Goal: Task Accomplishment & Management: Use online tool/utility

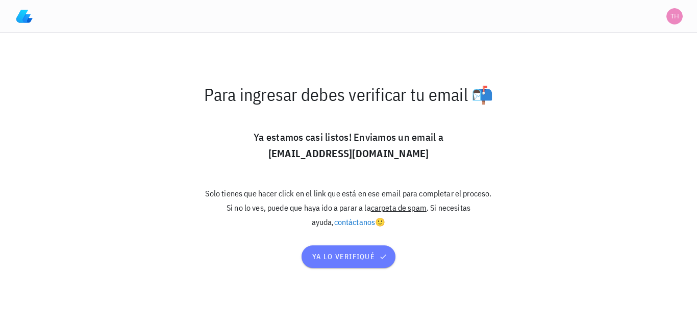
click at [335, 252] on span "ya lo verifiqué" at bounding box center [348, 256] width 73 height 9
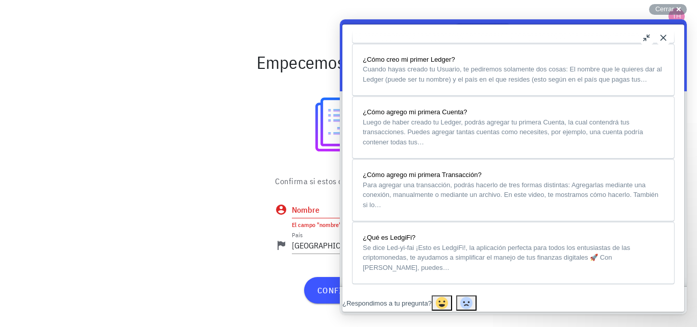
scroll to position [932, 0]
drag, startPoint x: 680, startPoint y: 59, endPoint x: 1029, endPoint y: 300, distance: 424.0
click at [661, 41] on button "Close" at bounding box center [663, 38] width 16 height 16
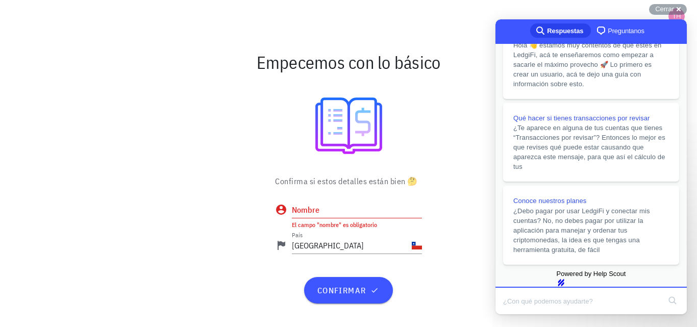
scroll to position [253, 0]
click at [671, 8] on span "Cerrar" at bounding box center [664, 9] width 19 height 8
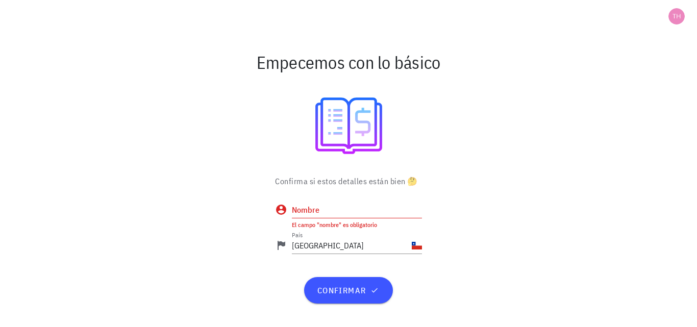
click at [323, 202] on input "Nombre" at bounding box center [357, 209] width 130 height 16
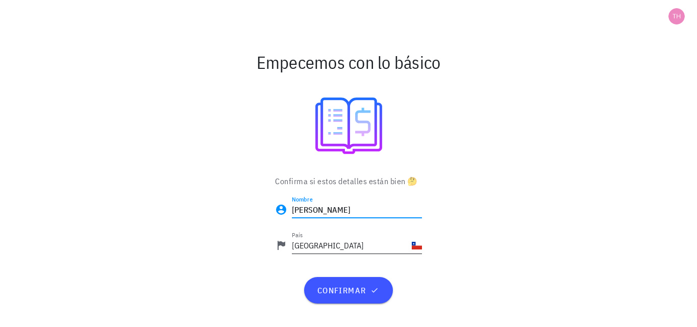
type input "[PERSON_NAME]"
click at [327, 243] on input "Chile" at bounding box center [351, 245] width 118 height 16
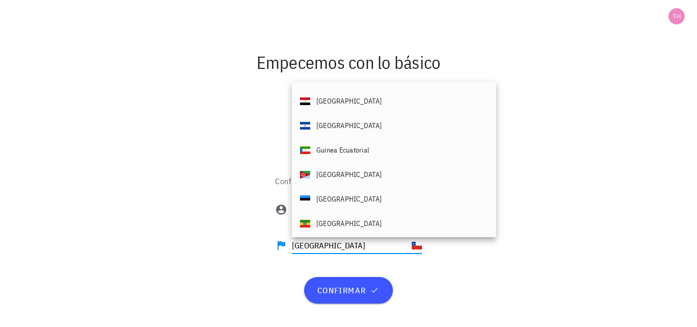
scroll to position [0, 0]
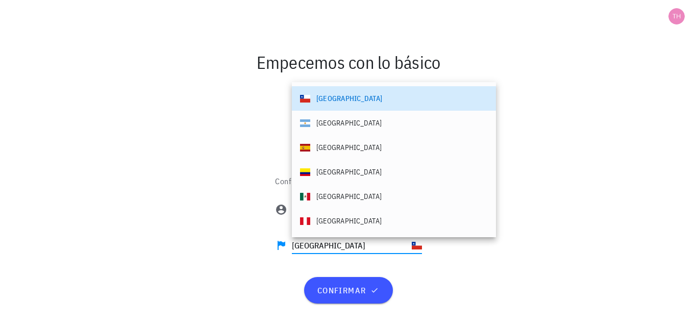
click at [488, 109] on div at bounding box center [349, 126] width 592 height 82
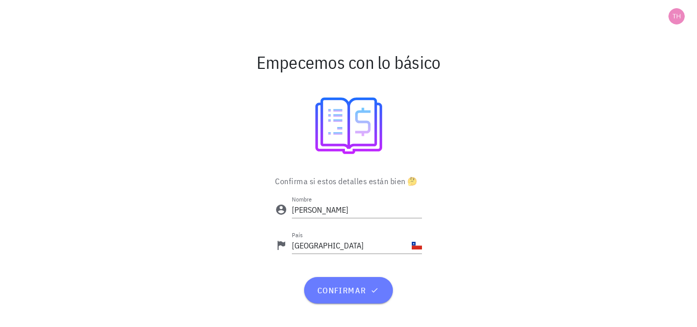
click at [362, 293] on span "confirmar" at bounding box center [348, 290] width 64 height 10
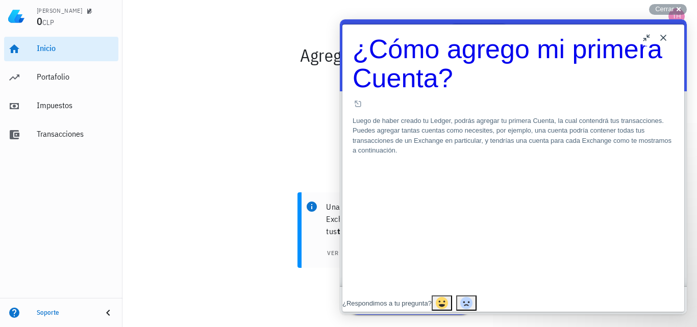
click at [665, 39] on button "Close" at bounding box center [663, 38] width 16 height 16
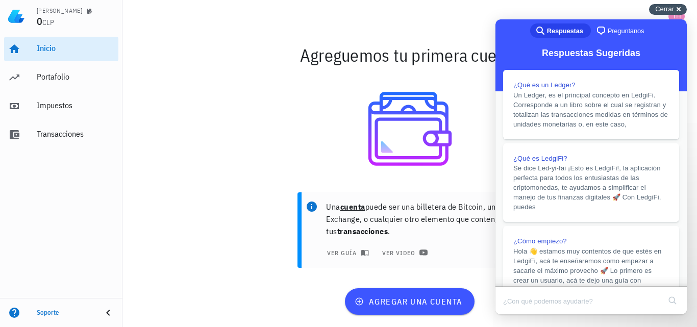
click at [678, 7] on div "Cerrar cross-small" at bounding box center [668, 9] width 38 height 11
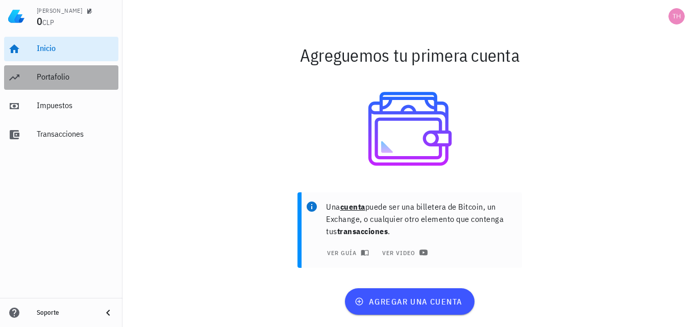
click at [63, 83] on div "Portafolio" at bounding box center [76, 77] width 78 height 23
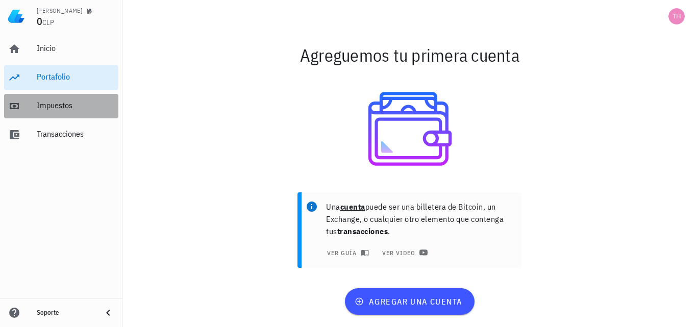
click at [60, 104] on div "Impuestos" at bounding box center [76, 105] width 78 height 10
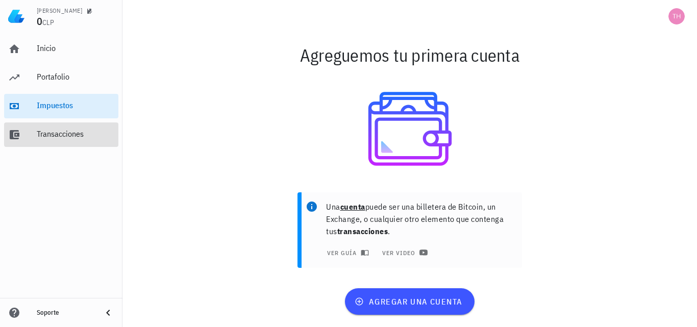
click at [60, 129] on div "Transacciones" at bounding box center [76, 134] width 78 height 23
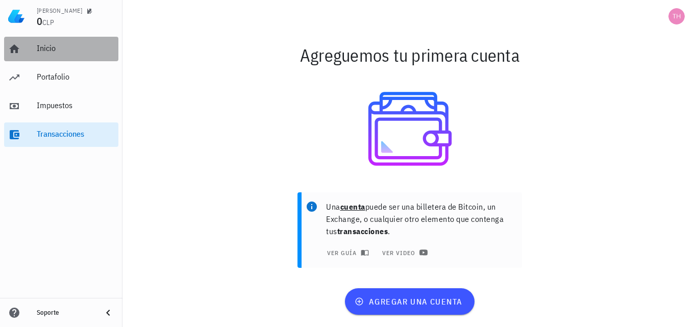
click at [62, 52] on div "Inicio" at bounding box center [76, 48] width 78 height 10
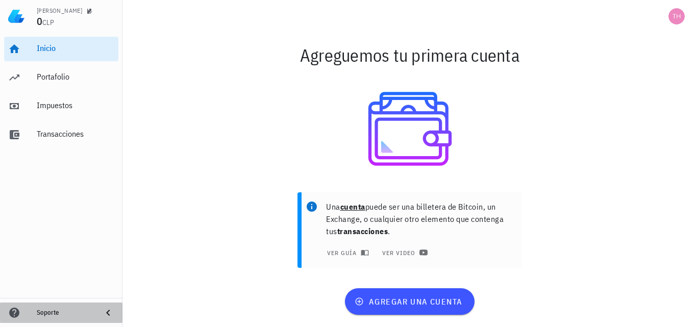
click at [105, 316] on icon at bounding box center [108, 312] width 12 height 12
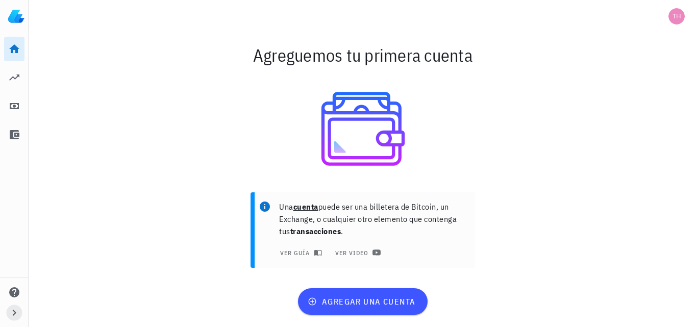
click at [14, 311] on icon "button" at bounding box center [15, 313] width 4 height 6
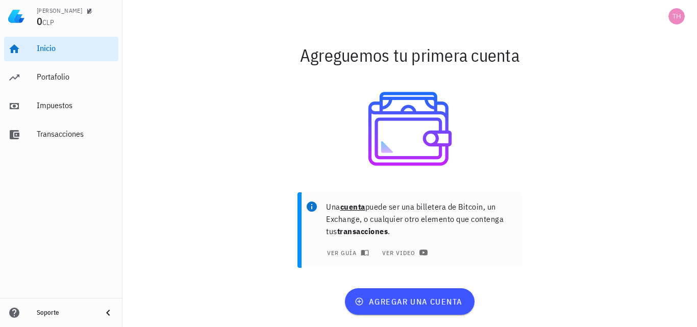
click at [15, 312] on icon at bounding box center [14, 312] width 12 height 12
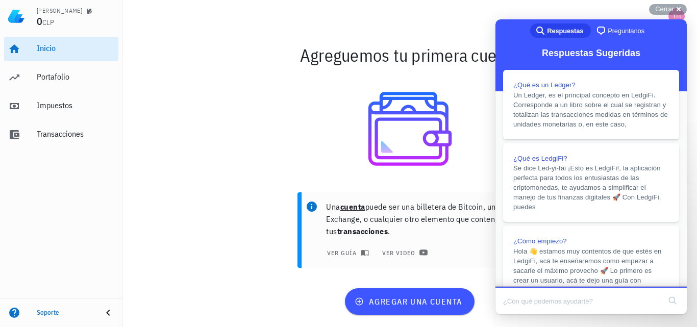
click at [674, 4] on div at bounding box center [409, 16] width 574 height 33
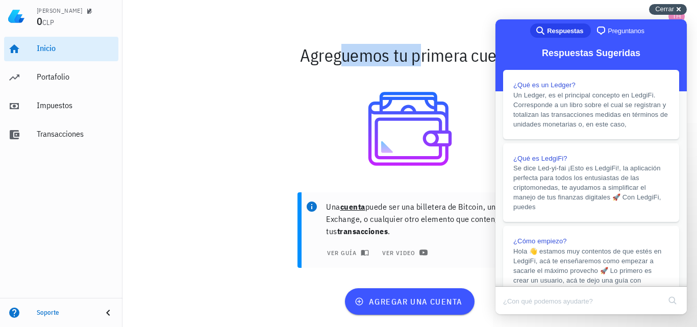
click at [672, 7] on span "Cerrar" at bounding box center [664, 9] width 19 height 8
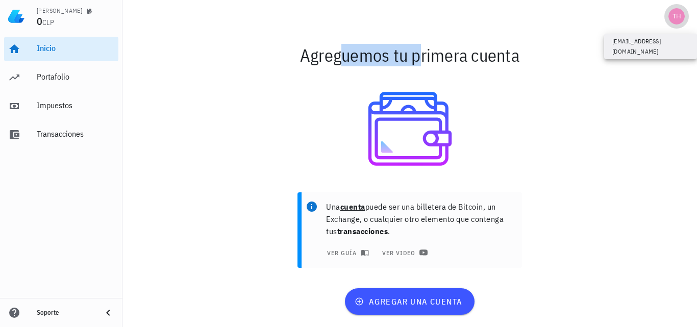
click at [675, 10] on div "avatar" at bounding box center [676, 16] width 16 height 16
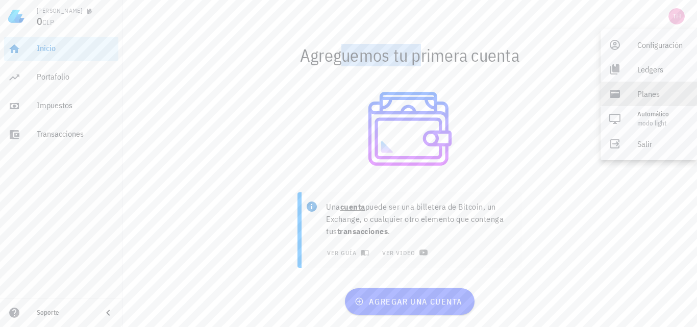
click at [650, 88] on div "Planes" at bounding box center [663, 94] width 52 height 20
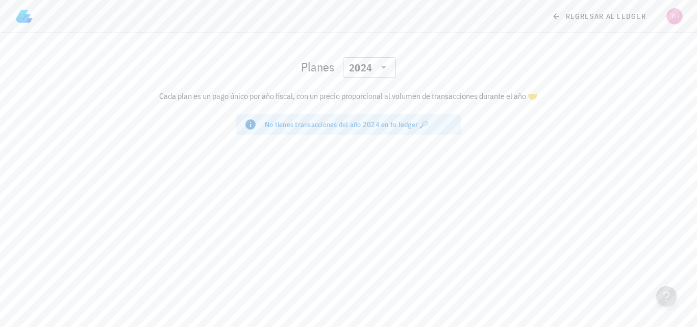
click at [387, 70] on icon at bounding box center [383, 67] width 12 height 12
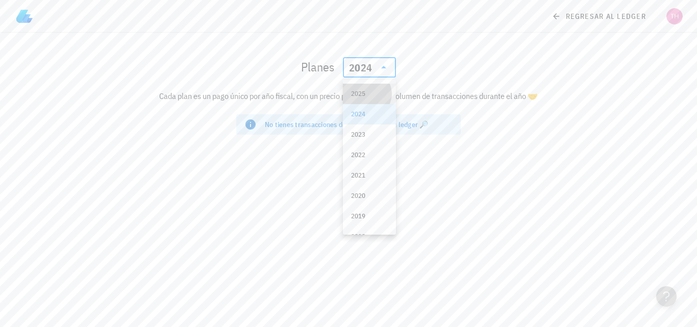
click at [374, 92] on div "2025" at bounding box center [369, 94] width 37 height 8
click at [385, 73] on div "2025" at bounding box center [369, 67] width 41 height 20
click at [373, 109] on div "2024" at bounding box center [369, 114] width 37 height 16
click at [360, 123] on div "No tienes transacciones del año 2024 en tu ledger 🔎" at bounding box center [359, 124] width 188 height 10
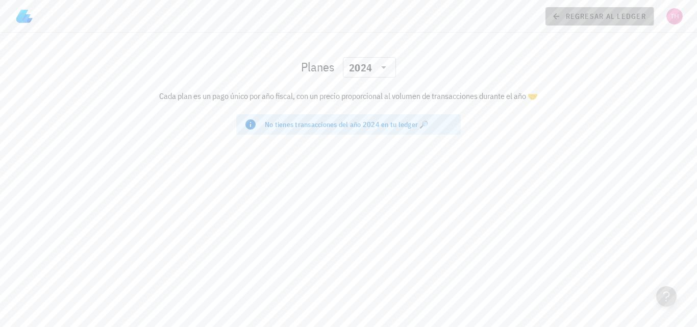
click at [553, 13] on icon at bounding box center [555, 16] width 9 height 12
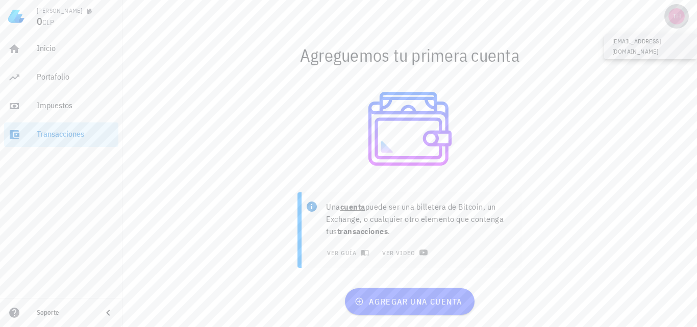
click at [686, 13] on span "button" at bounding box center [676, 16] width 24 height 16
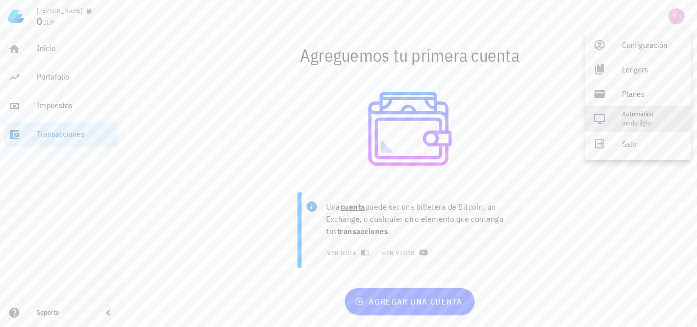
click at [646, 114] on div "Automático" at bounding box center [652, 114] width 61 height 8
click at [646, 114] on div "Light" at bounding box center [644, 118] width 45 height 20
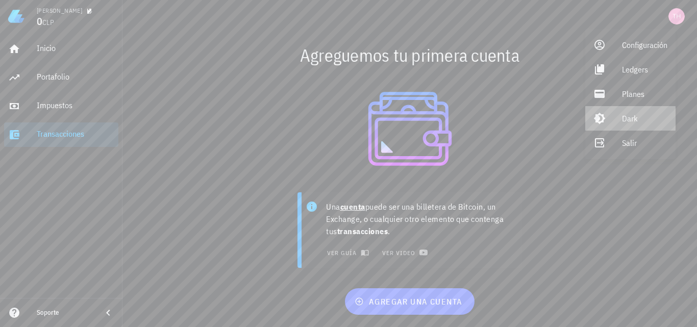
click at [645, 114] on div "Dark" at bounding box center [644, 118] width 45 height 20
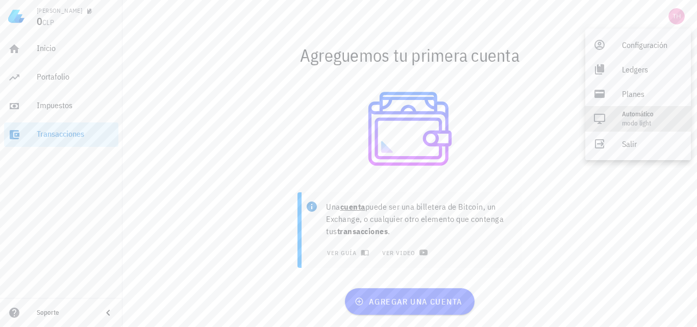
click at [645, 114] on div "Automático" at bounding box center [652, 114] width 61 height 8
click at [645, 114] on div "Light" at bounding box center [644, 118] width 45 height 20
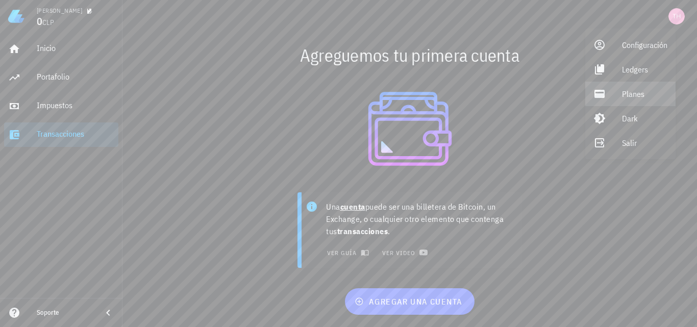
click at [636, 93] on div "Planes" at bounding box center [644, 94] width 45 height 20
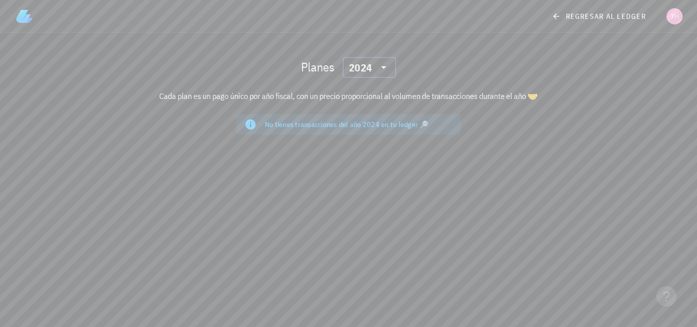
click at [392, 64] on div "​ 2024" at bounding box center [369, 67] width 53 height 20
click at [373, 90] on div "2025" at bounding box center [369, 94] width 37 height 8
click at [389, 63] on div "​ 2025" at bounding box center [369, 67] width 53 height 20
click at [379, 104] on div "2025" at bounding box center [369, 94] width 53 height 20
click at [381, 78] on div "Planes ​ 2025" at bounding box center [348, 67] width 604 height 33
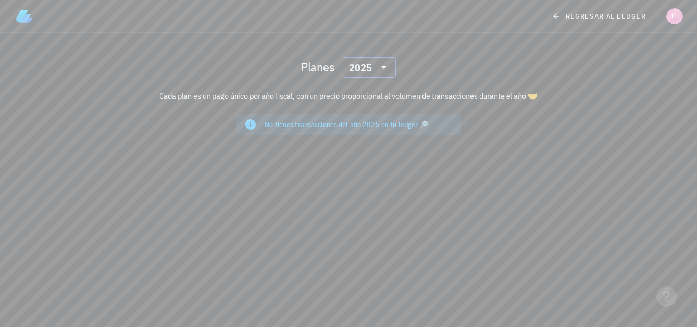
click at [384, 71] on icon at bounding box center [383, 67] width 12 height 12
click at [381, 110] on div "2024" at bounding box center [369, 114] width 53 height 20
click at [531, 85] on div "Cada plan es un pago único por año fiscal, con un precio proporcional al volume…" at bounding box center [348, 96] width 604 height 24
click at [671, 19] on div "avatar" at bounding box center [674, 16] width 16 height 16
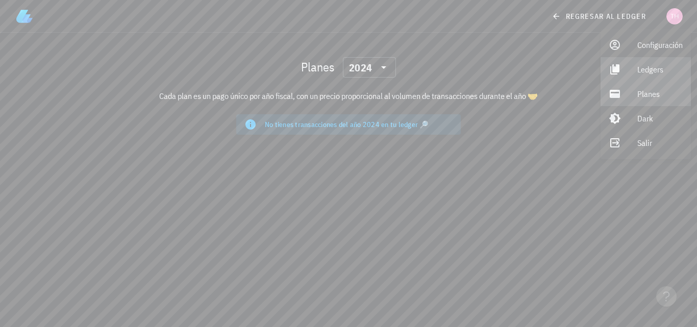
click at [658, 68] on div "Ledgers" at bounding box center [659, 69] width 45 height 20
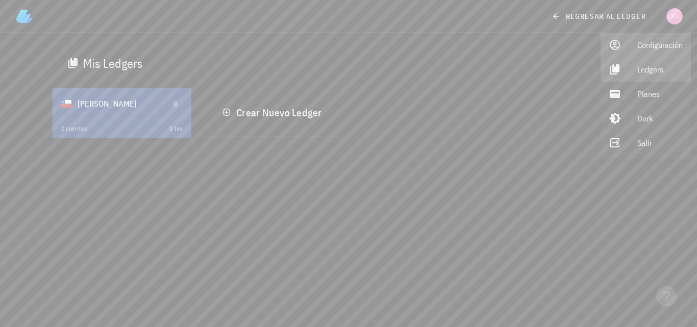
click at [661, 50] on div "Configuración" at bounding box center [659, 45] width 45 height 20
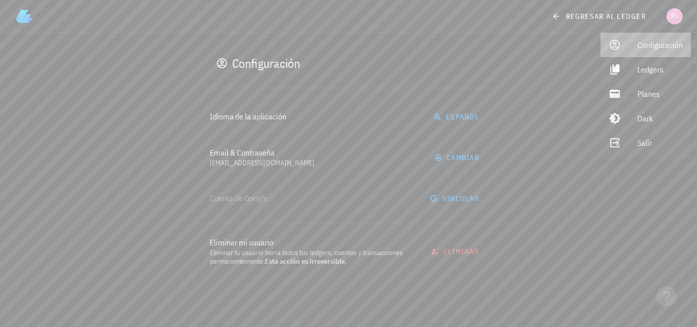
click at [655, 43] on div "Configuración" at bounding box center [659, 45] width 45 height 20
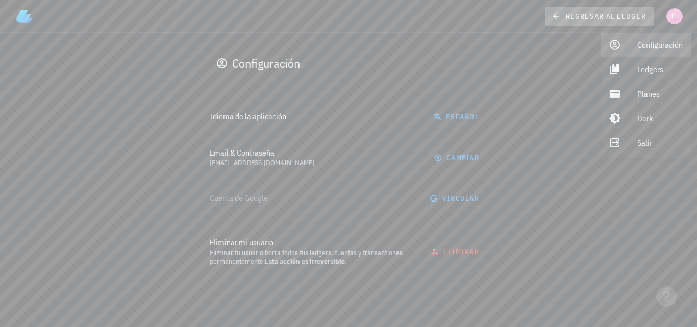
click at [560, 13] on icon at bounding box center [555, 16] width 9 height 12
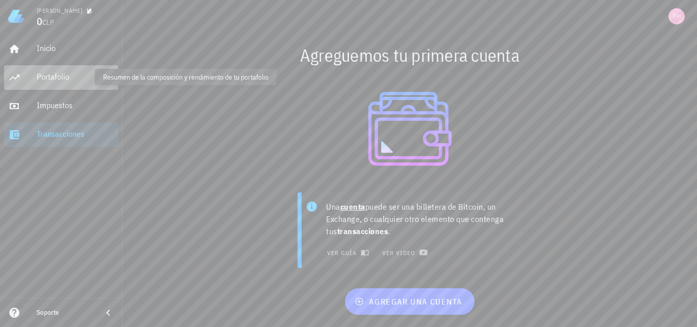
click at [68, 76] on div "Portafolio" at bounding box center [76, 77] width 78 height 10
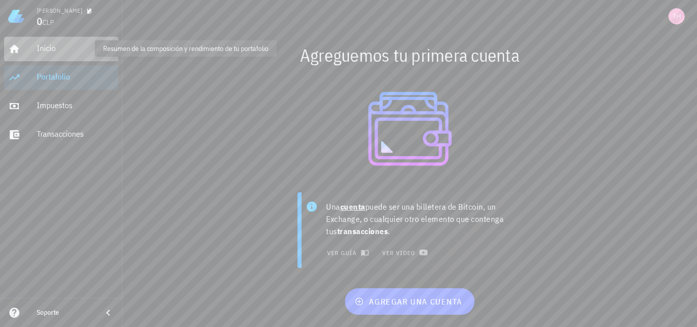
click at [64, 49] on div "Inicio" at bounding box center [76, 48] width 78 height 10
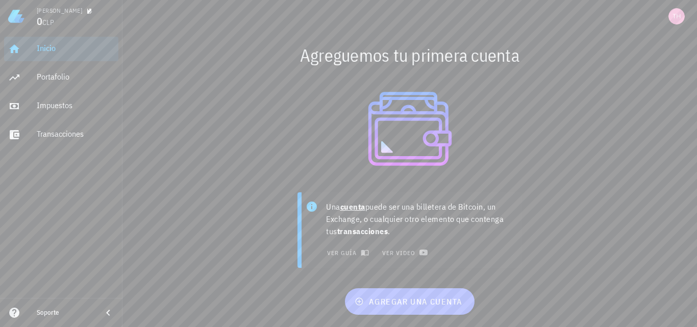
click at [387, 308] on button "agregar una cuenta" at bounding box center [409, 301] width 129 height 27
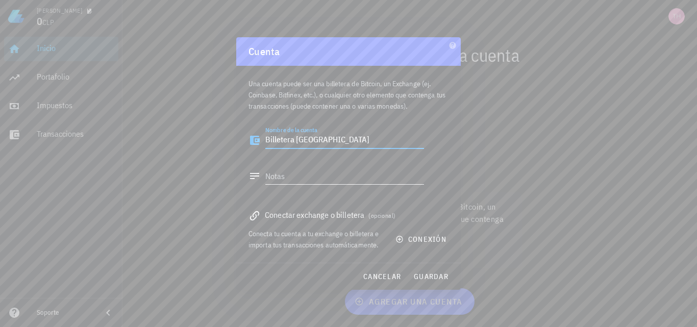
type textarea "Billetera [GEOGRAPHIC_DATA]"
click at [308, 172] on textarea "Notas" at bounding box center [344, 176] width 159 height 16
click at [414, 240] on span "conexión" at bounding box center [421, 239] width 49 height 9
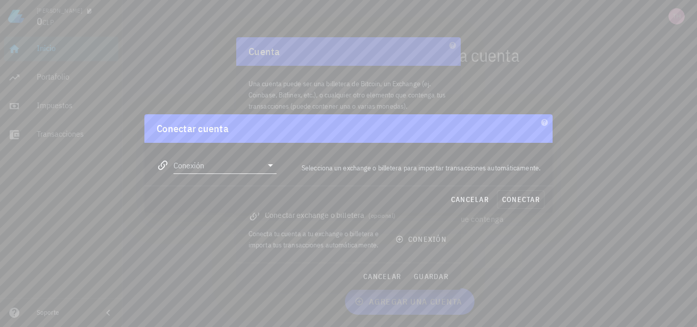
click at [269, 165] on icon at bounding box center [270, 165] width 5 height 3
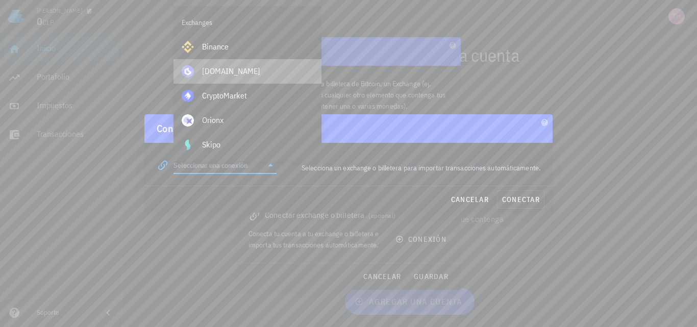
click at [223, 69] on div "[DOMAIN_NAME]" at bounding box center [257, 71] width 111 height 10
type input "[DOMAIN_NAME]"
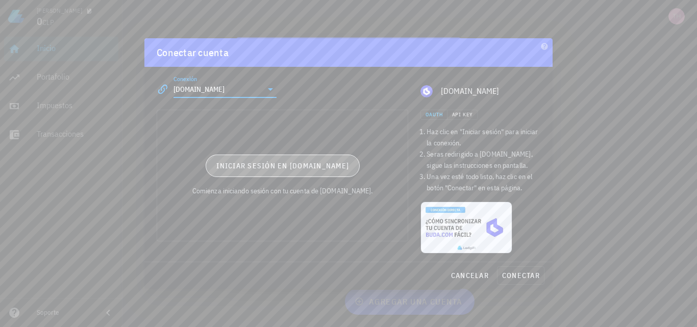
click at [290, 167] on span "Iniciar sesión en [DOMAIN_NAME]" at bounding box center [282, 165] width 133 height 9
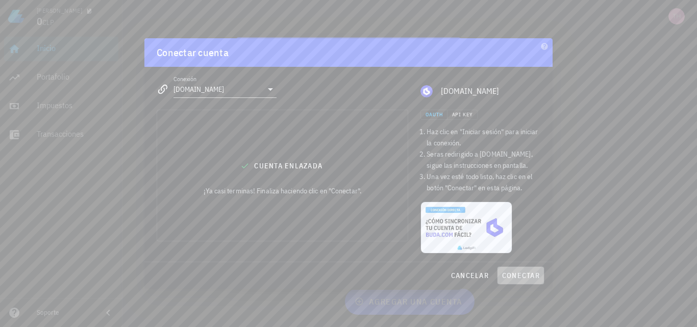
click at [527, 275] on span "conectar" at bounding box center [520, 275] width 38 height 9
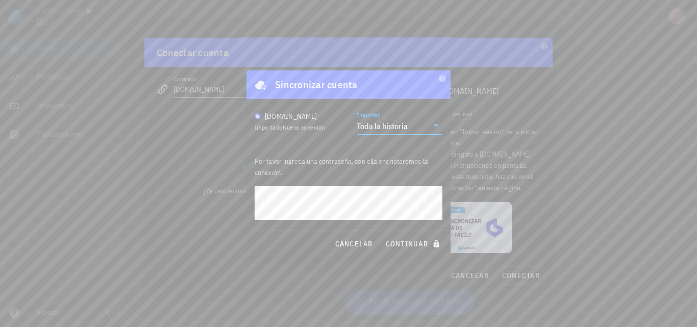
click at [410, 129] on div "Toda la historia" at bounding box center [391, 125] width 71 height 17
click at [410, 129] on div "Toda la historia" at bounding box center [399, 134] width 69 height 10
click at [412, 238] on button "continuar" at bounding box center [413, 244] width 65 height 18
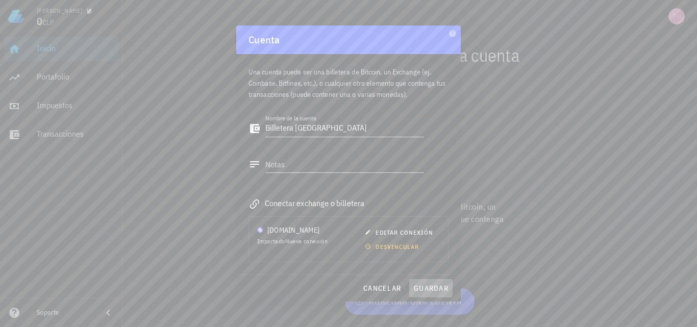
click at [437, 289] on span "guardar" at bounding box center [430, 288] width 35 height 9
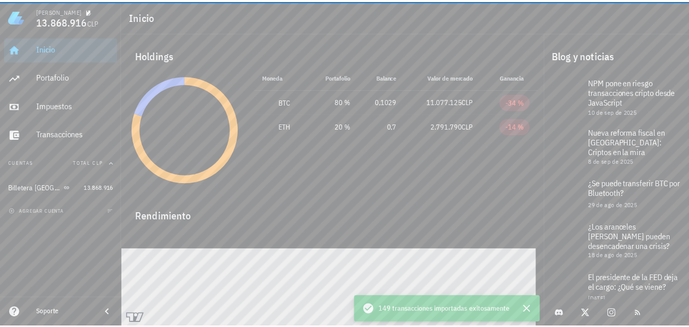
scroll to position [16, 0]
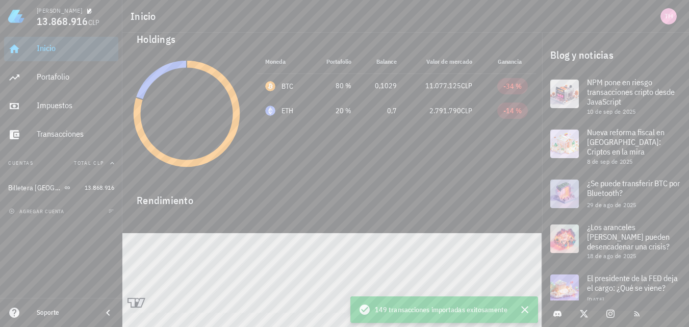
drag, startPoint x: 696, startPoint y: 55, endPoint x: 696, endPoint y: 96, distance: 41.3
click at [689, 96] on html "[PERSON_NAME] 13.868.916 CLP Inicio [GEOGRAPHIC_DATA] Impuestos [GEOGRAPHIC_DAT…" at bounding box center [344, 147] width 689 height 327
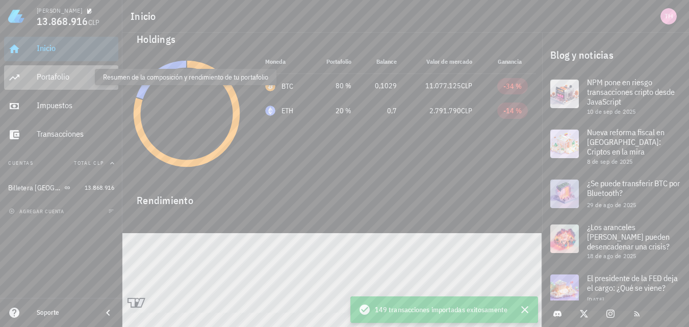
click at [58, 73] on div "Portafolio" at bounding box center [76, 77] width 78 height 10
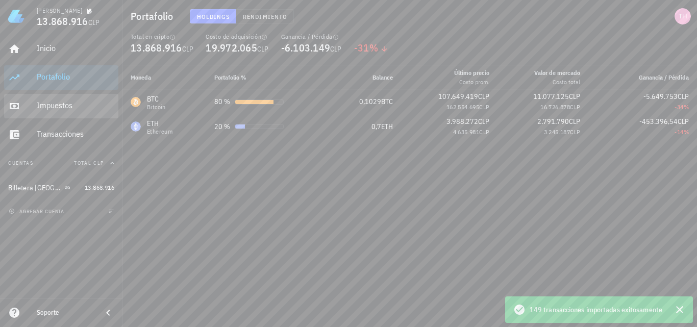
click at [68, 103] on div "Impuestos" at bounding box center [76, 105] width 78 height 10
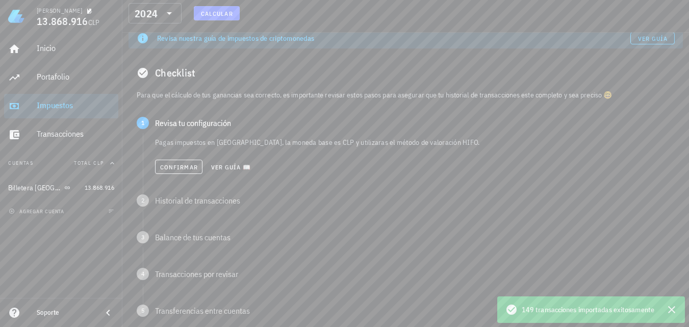
scroll to position [45, 0]
click at [673, 309] on icon "button" at bounding box center [671, 309] width 7 height 7
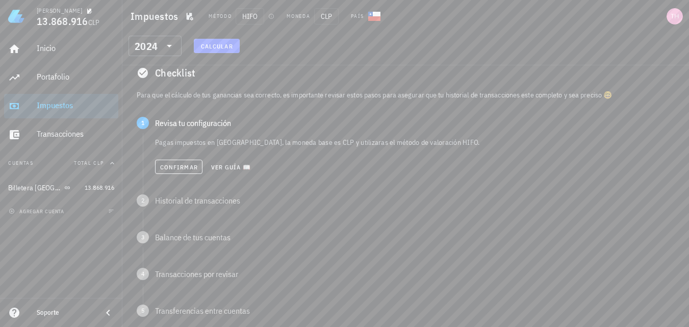
scroll to position [0, 0]
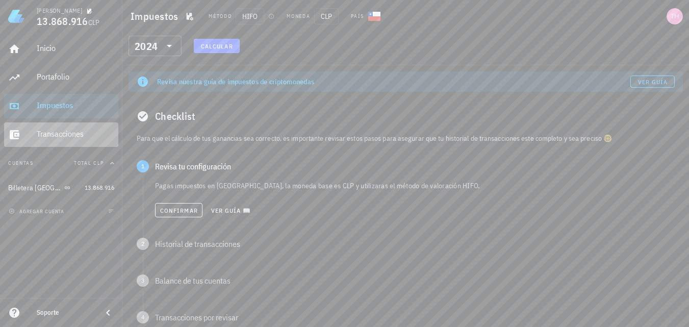
click at [69, 135] on div "Transacciones" at bounding box center [76, 134] width 78 height 10
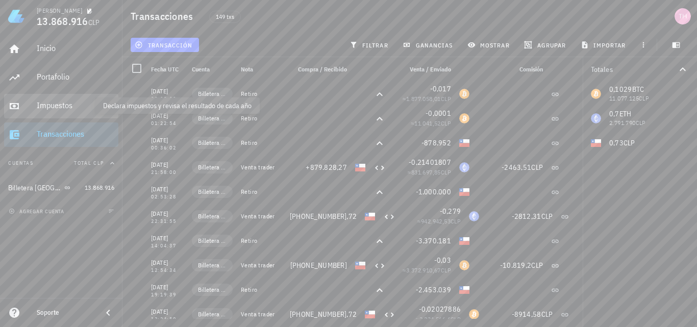
click at [57, 107] on div "Impuestos" at bounding box center [76, 105] width 78 height 10
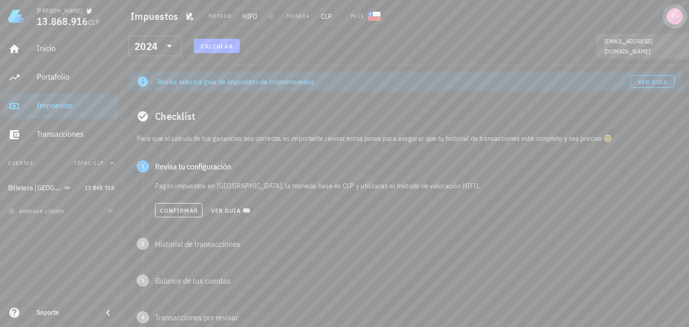
click at [675, 13] on div "avatar" at bounding box center [675, 16] width 16 height 16
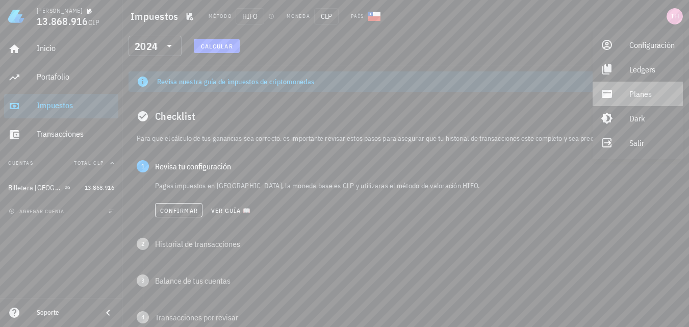
click at [630, 92] on div "Planes" at bounding box center [651, 94] width 45 height 20
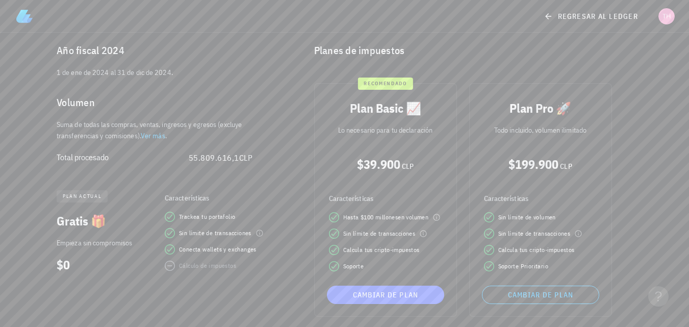
scroll to position [84, 0]
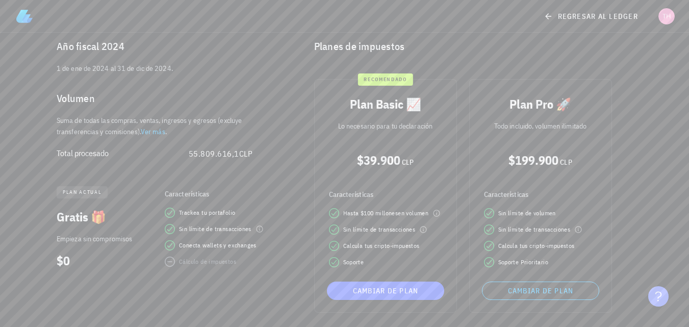
click at [656, 295] on icon "button" at bounding box center [658, 296] width 10 height 10
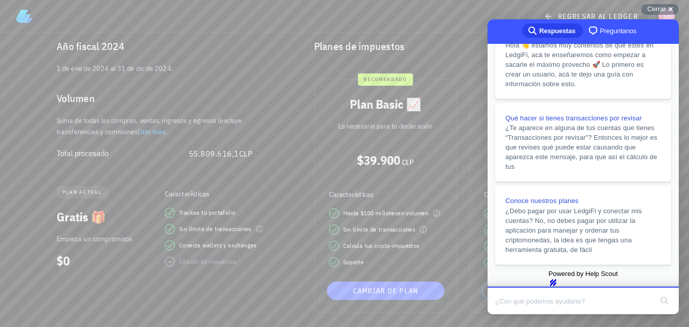
scroll to position [253, 0]
drag, startPoint x: 675, startPoint y: 73, endPoint x: 1166, endPoint y: 231, distance: 516.3
click at [527, 299] on input "Search Doc articles" at bounding box center [573, 300] width 157 height 21
type input "c"
type input "hola"
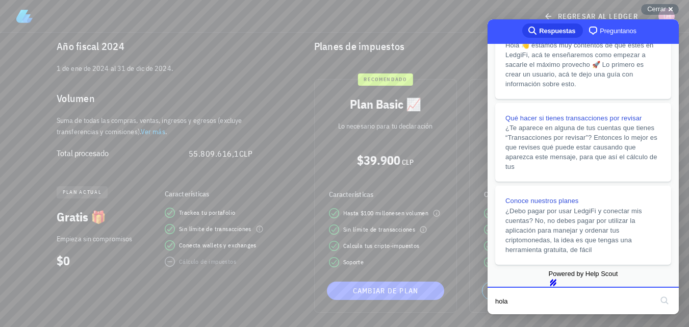
click button "search" at bounding box center [664, 300] width 16 height 16
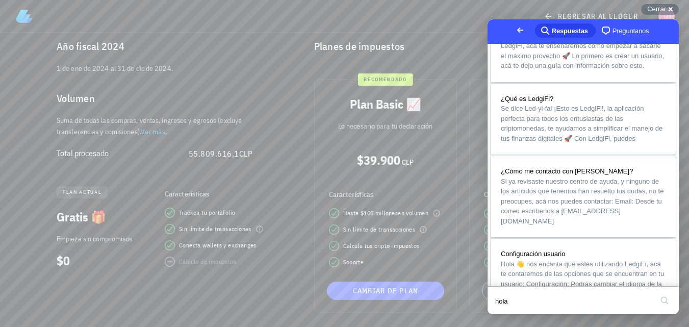
scroll to position [0, 0]
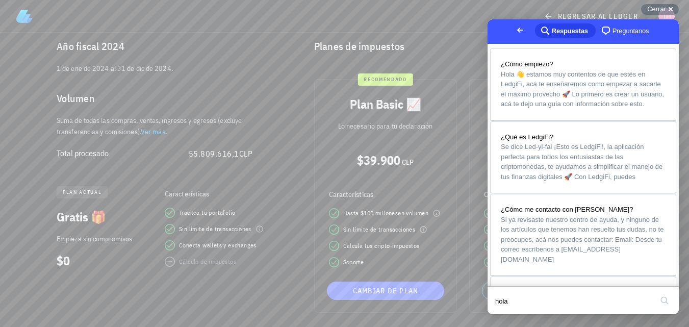
click at [514, 31] on span "Go back" at bounding box center [520, 30] width 12 height 12
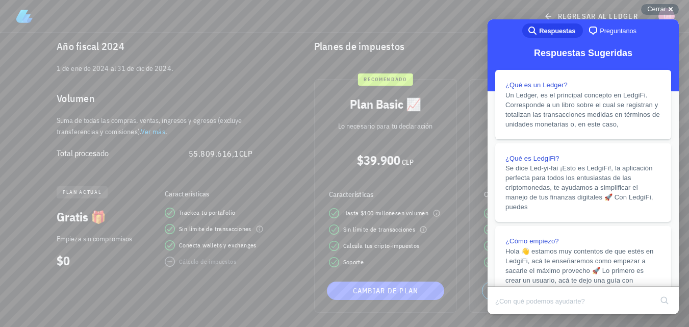
click at [666, 1] on div "regresar al ledger" at bounding box center [344, 16] width 673 height 33
click at [666, 4] on div "Cerrar cross-small" at bounding box center [660, 9] width 38 height 11
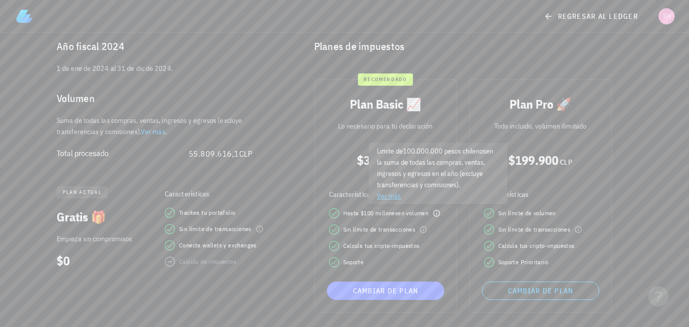
click at [436, 213] on icon at bounding box center [436, 213] width 8 height 8
click at [394, 196] on link "Ver más" at bounding box center [389, 195] width 24 height 9
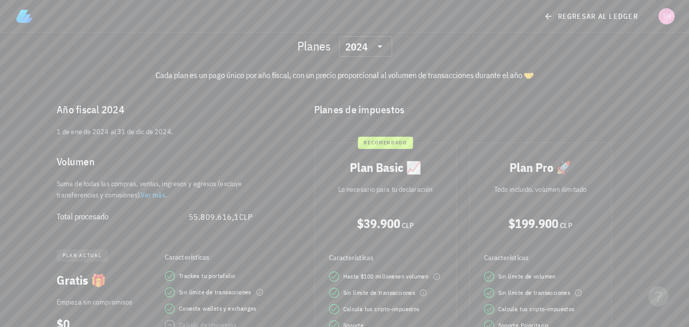
scroll to position [20, 0]
click at [557, 16] on span "regresar al ledger" at bounding box center [592, 16] width 92 height 9
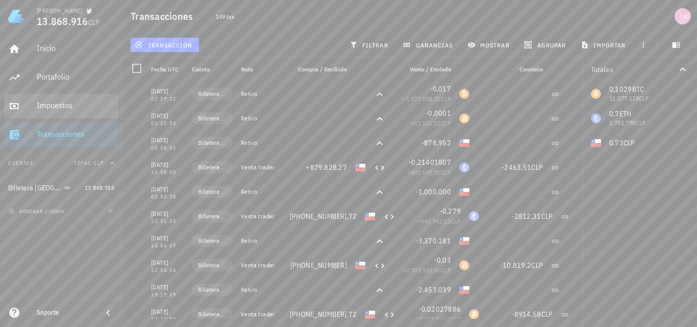
click at [57, 105] on div "Impuestos" at bounding box center [76, 105] width 78 height 10
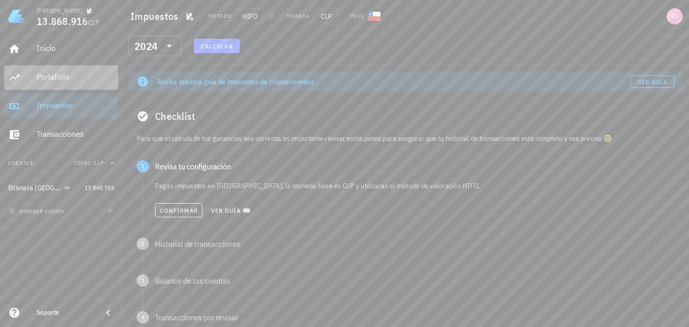
click at [56, 83] on div "Portafolio" at bounding box center [76, 77] width 78 height 23
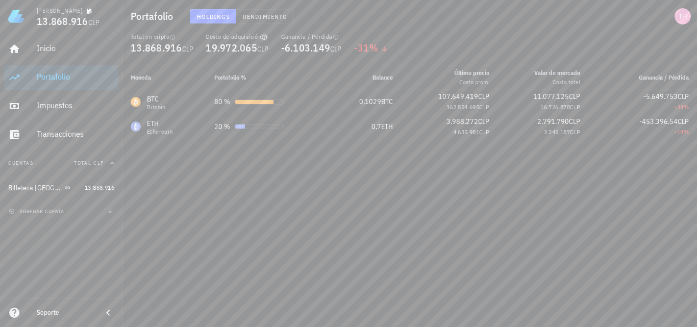
click at [265, 37] on icon "button" at bounding box center [264, 37] width 6 height 6
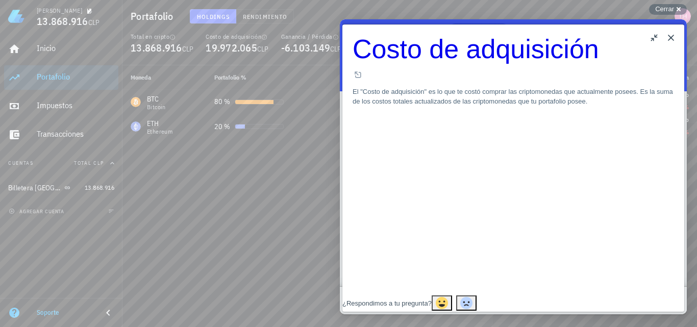
click at [672, 36] on button "Close" at bounding box center [670, 38] width 16 height 16
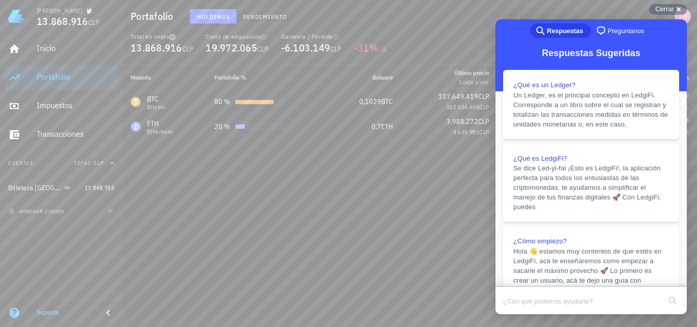
click at [174, 36] on icon "button" at bounding box center [172, 37] width 6 height 6
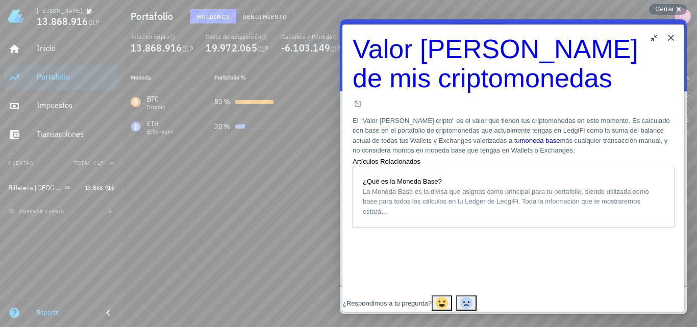
click at [673, 37] on button "Close" at bounding box center [670, 38] width 16 height 16
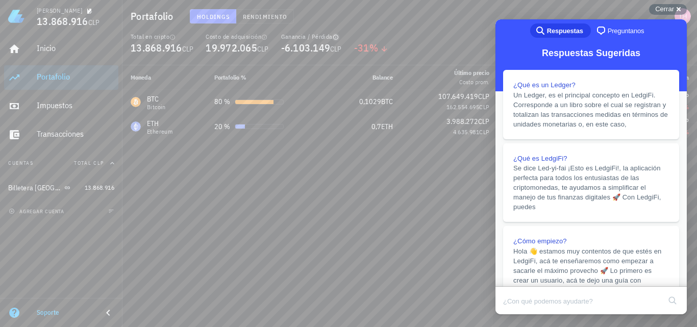
click at [338, 35] on icon "button" at bounding box center [336, 37] width 6 height 6
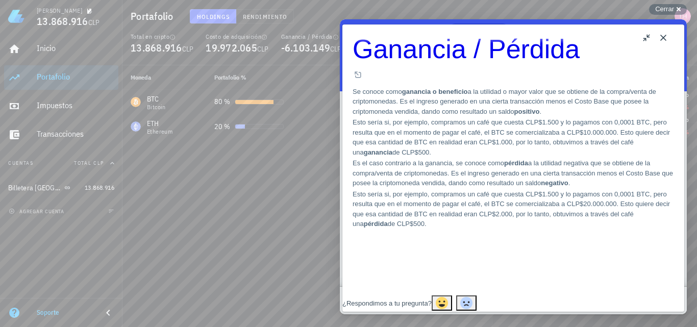
scroll to position [131, 0]
drag, startPoint x: 680, startPoint y: 136, endPoint x: 1031, endPoint y: 245, distance: 367.8
click at [663, 37] on button "Close" at bounding box center [663, 38] width 16 height 16
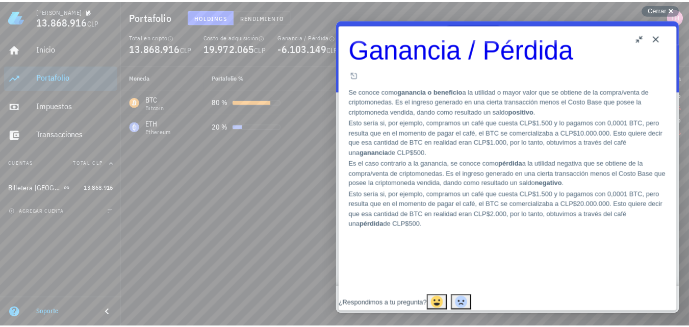
scroll to position [107, 0]
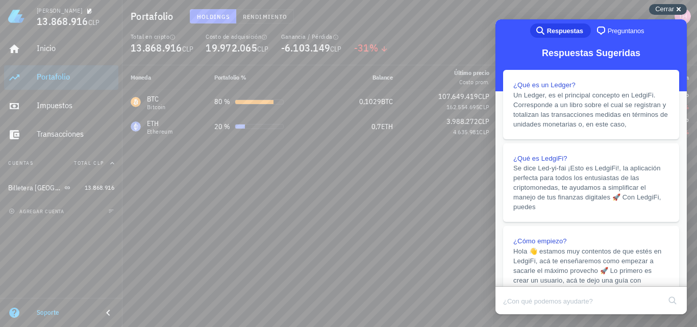
click at [682, 9] on div "Cerrar cross-small" at bounding box center [668, 9] width 38 height 11
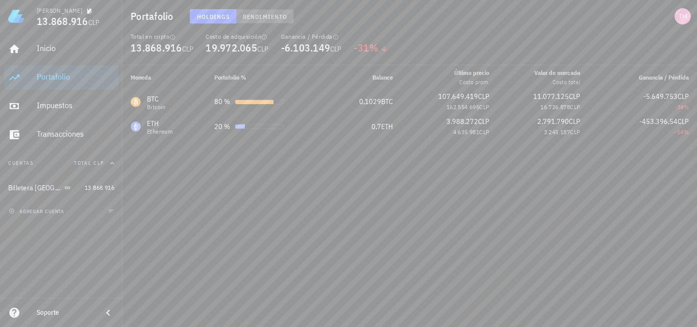
click at [266, 11] on button "Rendimiento" at bounding box center [265, 16] width 58 height 14
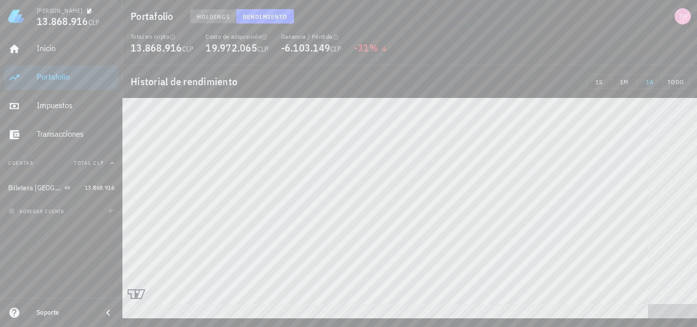
click at [224, 14] on span "Holdings" at bounding box center [213, 17] width 34 height 8
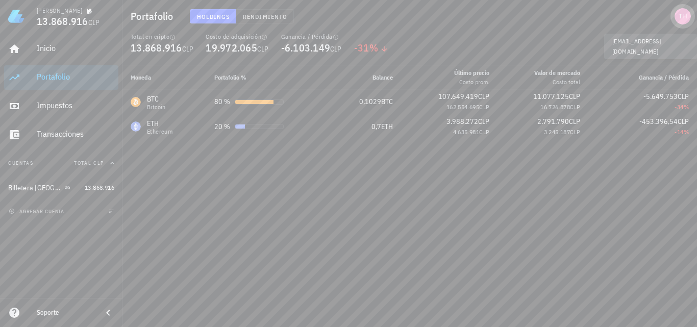
click at [688, 12] on div "avatar" at bounding box center [682, 16] width 16 height 16
click at [580, 238] on div "Moneda Portafolio % Balance Último precio Costo prom. Valor [PERSON_NAME] Costo…" at bounding box center [409, 196] width 574 height 262
click at [691, 20] on span "button" at bounding box center [682, 16] width 24 height 16
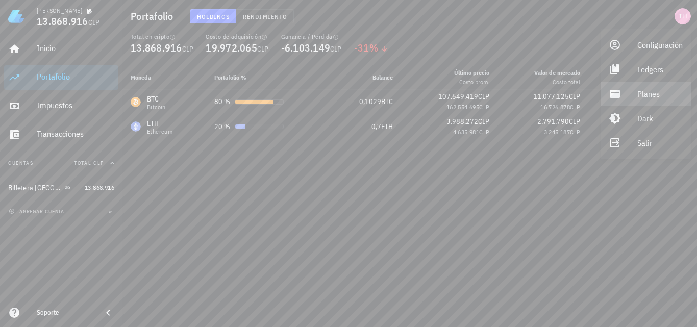
click at [658, 99] on div "Planes" at bounding box center [659, 94] width 45 height 20
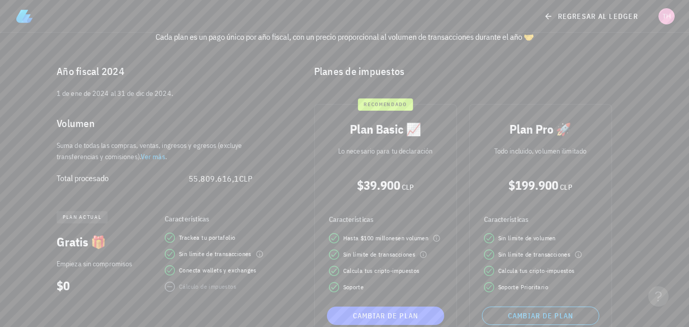
scroll to position [84, 0]
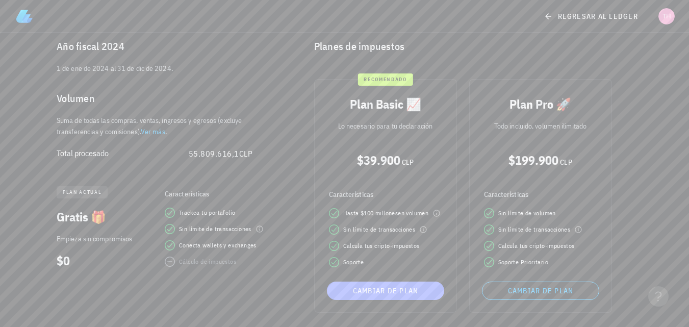
click at [397, 291] on span "Cambiar de plan" at bounding box center [385, 290] width 109 height 9
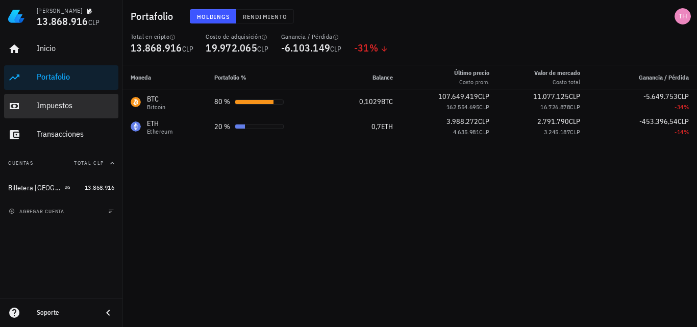
drag, startPoint x: 59, startPoint y: 99, endPoint x: 249, endPoint y: 194, distance: 212.6
click at [59, 99] on div "Impuestos" at bounding box center [76, 105] width 78 height 23
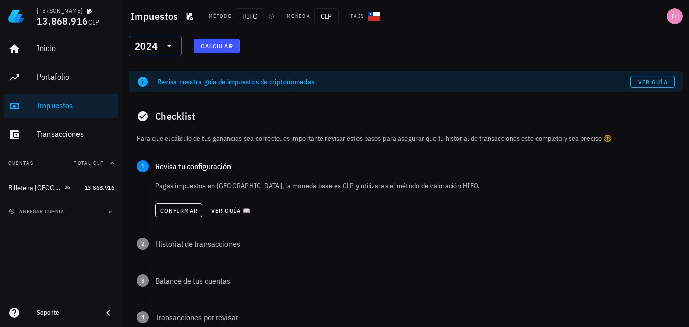
click at [172, 45] on icon at bounding box center [169, 46] width 12 height 12
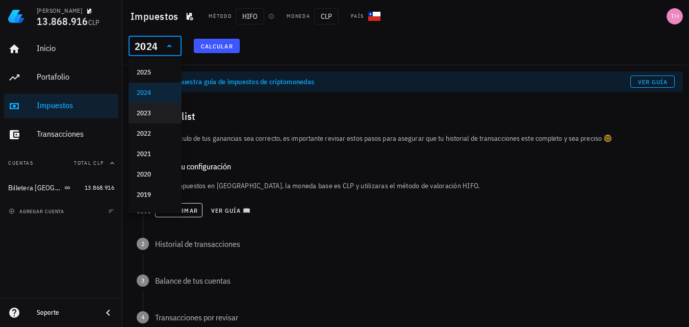
click at [158, 112] on div "2023" at bounding box center [155, 113] width 37 height 8
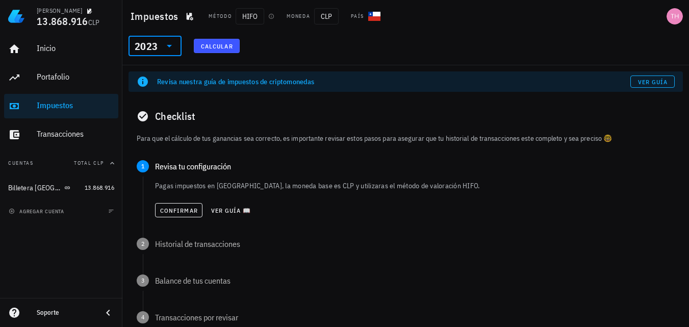
click at [175, 47] on div "​ 2023" at bounding box center [155, 46] width 53 height 20
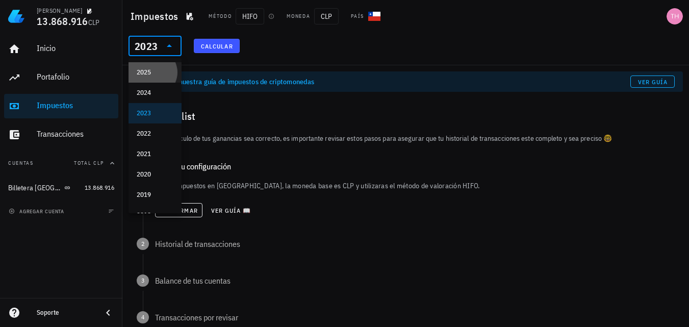
click at [160, 70] on div "2025" at bounding box center [155, 72] width 37 height 8
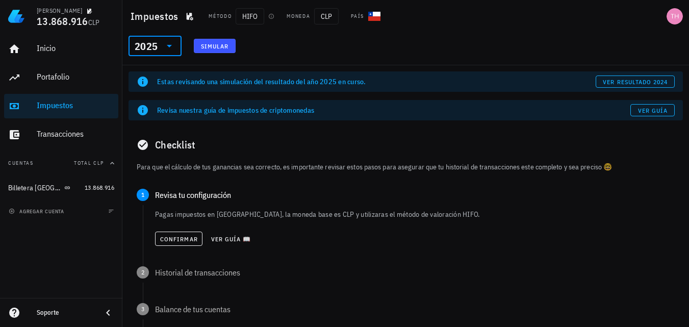
click at [177, 53] on div "​ 2025" at bounding box center [155, 46] width 53 height 20
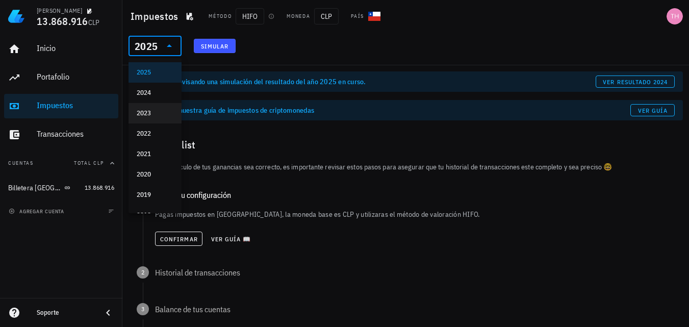
click at [156, 108] on div "2023" at bounding box center [155, 113] width 37 height 16
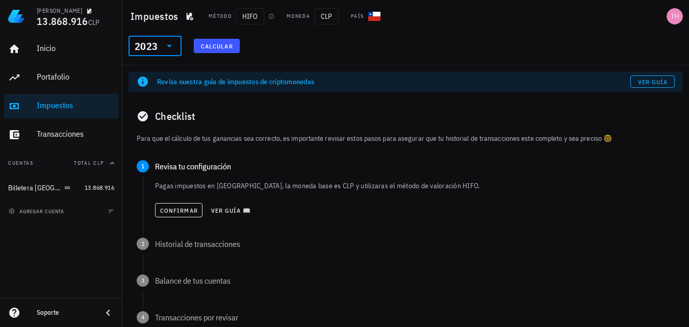
click at [171, 43] on icon at bounding box center [169, 46] width 12 height 12
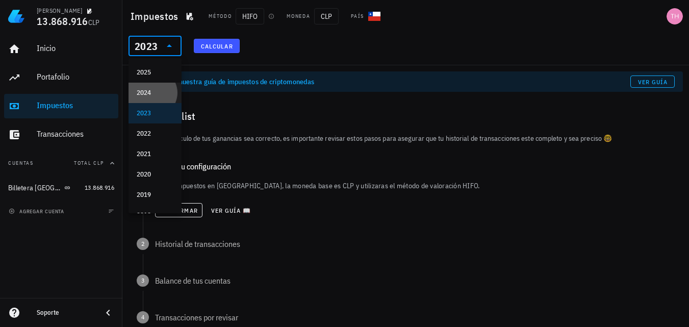
click at [159, 93] on div "2024" at bounding box center [155, 93] width 37 height 8
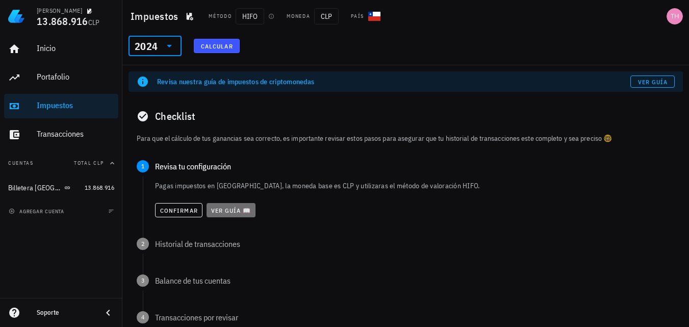
click at [225, 211] on span "Ver guía 📖" at bounding box center [231, 211] width 41 height 8
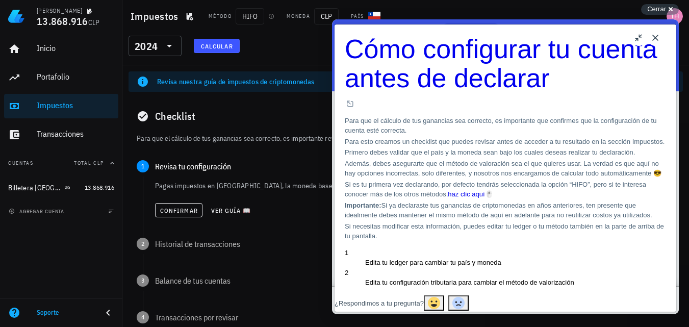
drag, startPoint x: 672, startPoint y: 65, endPoint x: 1015, endPoint y: 61, distance: 343.2
click at [655, 38] on button "Close" at bounding box center [655, 38] width 16 height 16
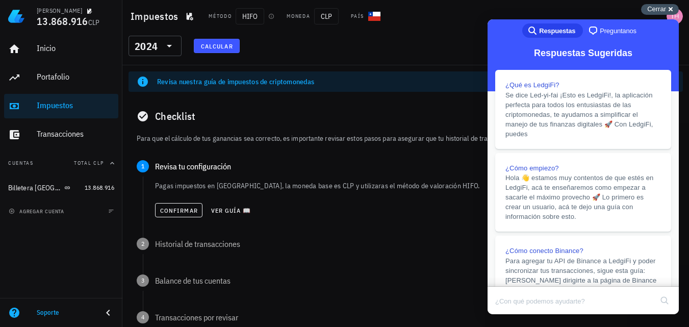
click at [661, 11] on span "Cerrar" at bounding box center [656, 9] width 19 height 8
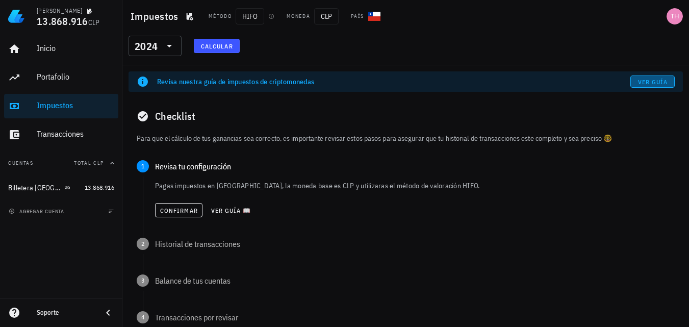
click at [647, 79] on span "Ver guía" at bounding box center [652, 82] width 31 height 8
click at [222, 43] on span "Calcular" at bounding box center [216, 46] width 33 height 8
click at [215, 49] on button "Calcular" at bounding box center [217, 46] width 46 height 14
drag, startPoint x: 416, startPoint y: 186, endPoint x: 428, endPoint y: 186, distance: 11.7
click at [428, 186] on p "Pagas impuestos en [GEOGRAPHIC_DATA], la moneda base es CLP y utilizaras el mét…" at bounding box center [415, 186] width 520 height 10
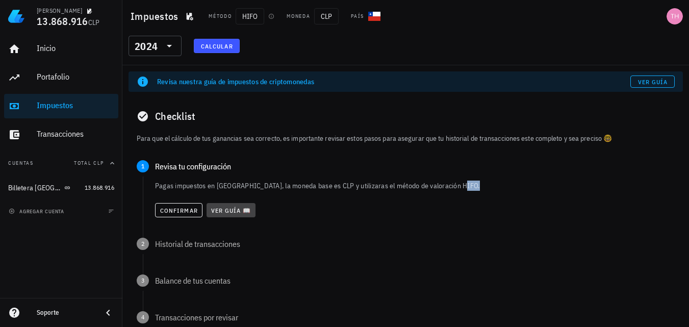
click at [234, 212] on span "Ver guía 📖" at bounding box center [231, 211] width 41 height 8
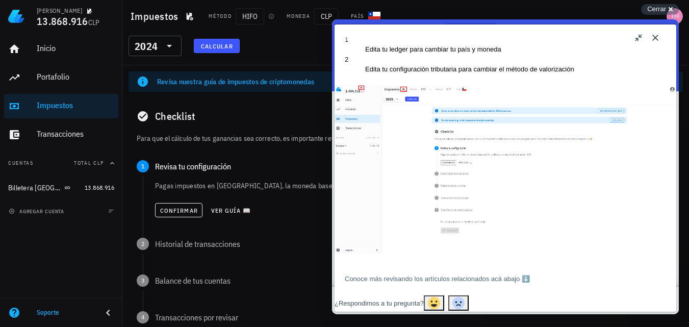
scroll to position [265, 0]
drag, startPoint x: 673, startPoint y: 83, endPoint x: 1011, endPoint y: 203, distance: 358.7
click at [659, 36] on button "Close" at bounding box center [655, 38] width 16 height 16
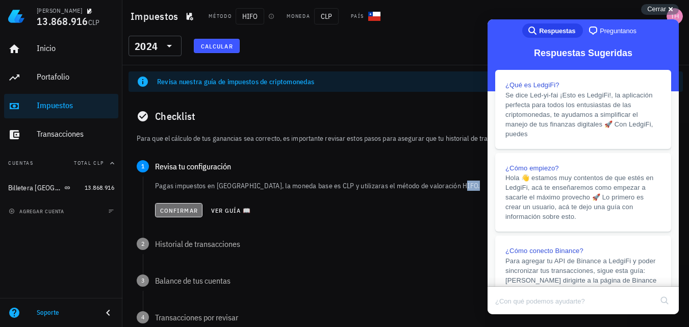
click at [194, 211] on span "Confirmar" at bounding box center [179, 211] width 38 height 8
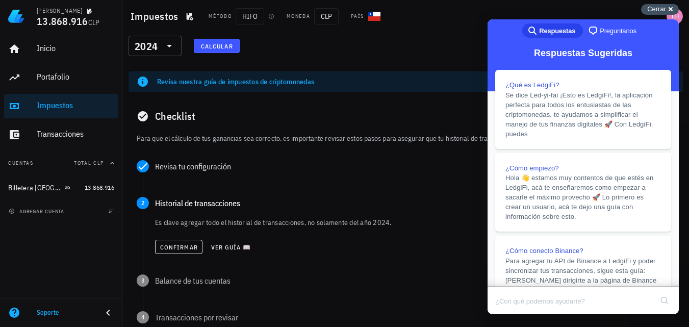
click at [673, 5] on div "Cerrar cross-small" at bounding box center [660, 9] width 38 height 11
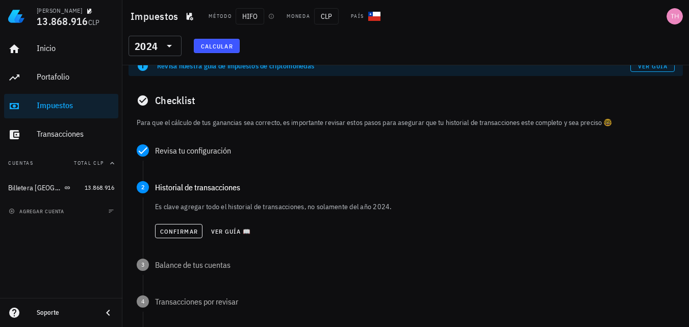
scroll to position [43, 0]
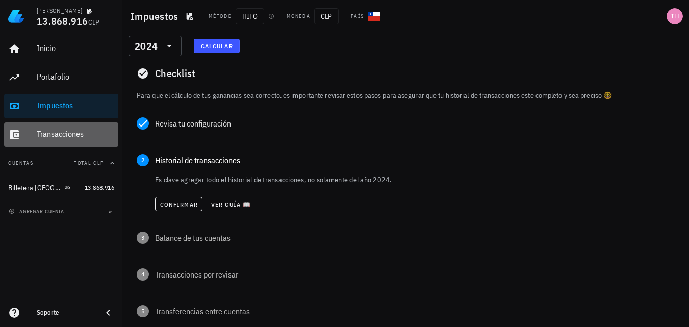
click at [48, 134] on div "Transacciones" at bounding box center [76, 134] width 78 height 10
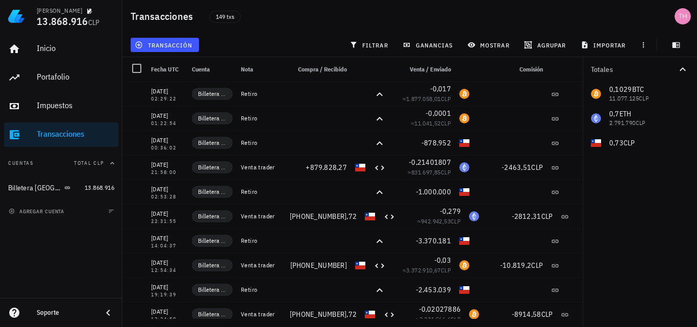
click at [681, 67] on icon "button" at bounding box center [682, 69] width 12 height 12
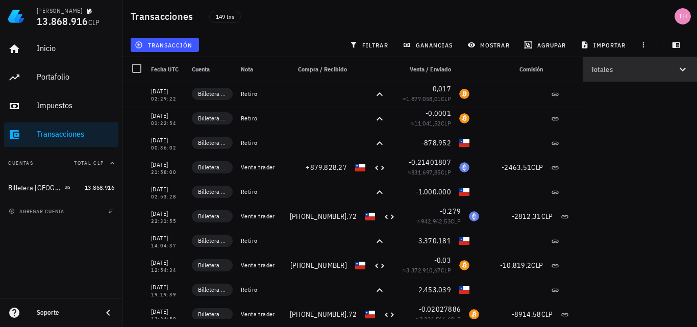
click at [681, 67] on icon "button" at bounding box center [682, 69] width 12 height 12
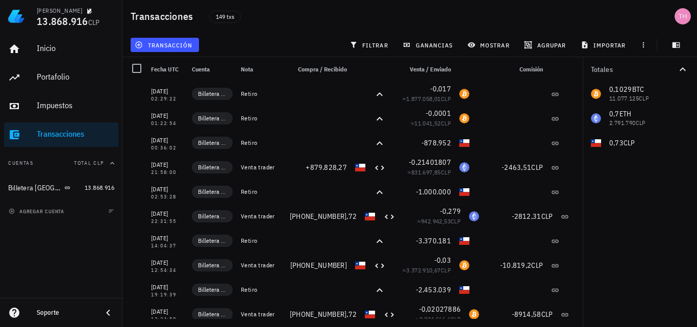
click at [564, 63] on div at bounding box center [576, 69] width 27 height 24
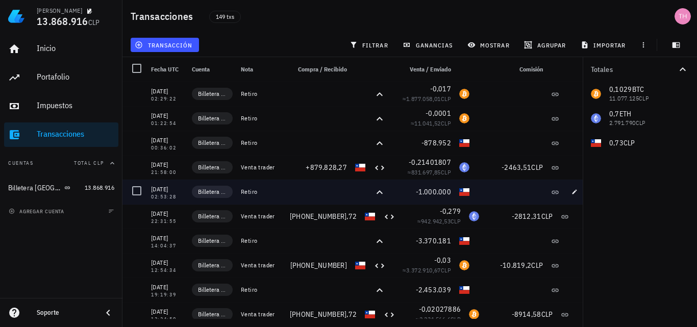
click at [312, 194] on div at bounding box center [318, 192] width 65 height 24
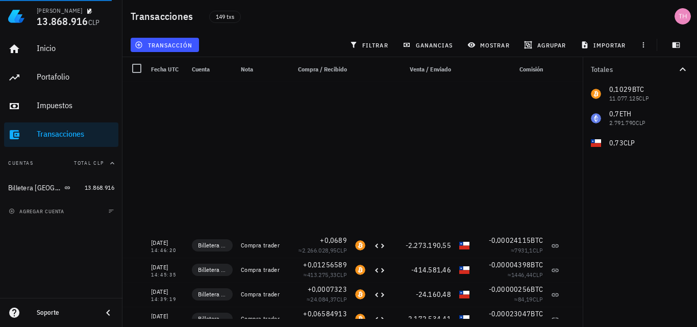
scroll to position [1471, 0]
